Goal: Navigation & Orientation: Find specific page/section

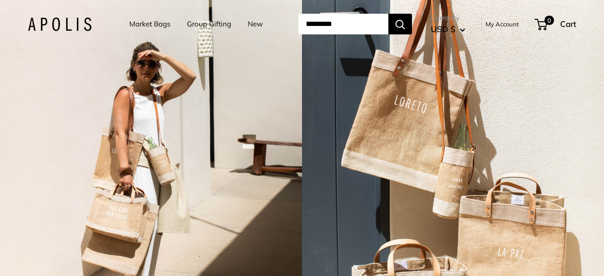
click at [143, 25] on link "Market Bags" at bounding box center [149, 23] width 41 height 13
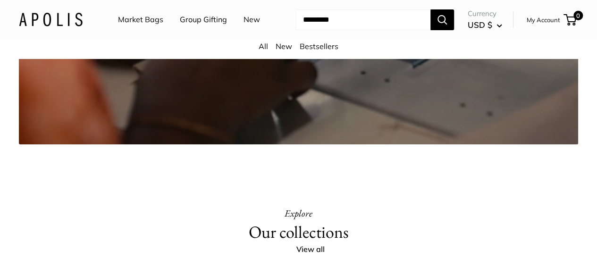
scroll to position [1647, 0]
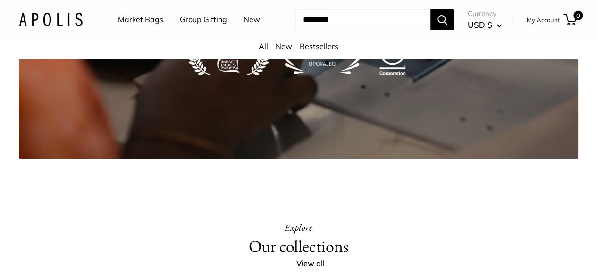
click at [135, 19] on link "Market Bags" at bounding box center [140, 20] width 45 height 14
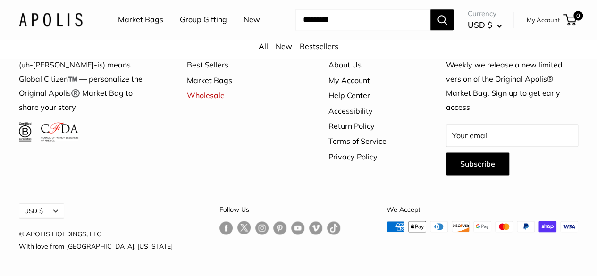
scroll to position [2580, 0]
